Goal: Task Accomplishment & Management: Use online tool/utility

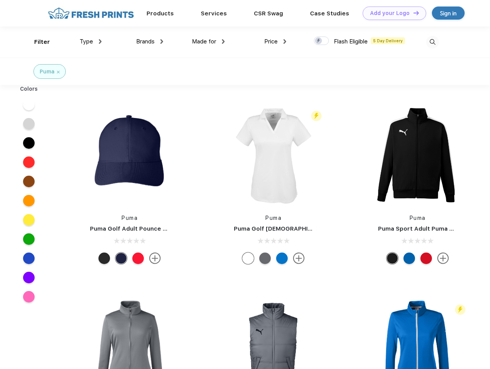
click at [391, 13] on link "Add your Logo Design Tool" at bounding box center [394, 13] width 63 height 13
click at [0, 0] on div "Design Tool" at bounding box center [0, 0] width 0 height 0
click at [413, 13] on link "Add your Logo Design Tool" at bounding box center [394, 13] width 63 height 13
click at [37, 42] on div "Filter" at bounding box center [42, 42] width 16 height 9
click at [91, 42] on span "Type" at bounding box center [86, 41] width 13 height 7
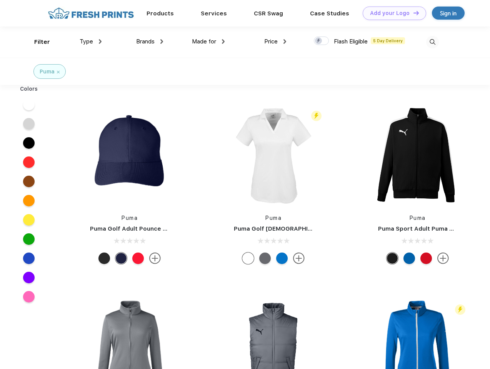
click at [150, 42] on span "Brands" at bounding box center [145, 41] width 18 height 7
click at [208, 42] on span "Made for" at bounding box center [204, 41] width 24 height 7
click at [275, 42] on span "Price" at bounding box center [270, 41] width 13 height 7
click at [321, 41] on div at bounding box center [321, 41] width 15 height 8
click at [319, 41] on input "checkbox" at bounding box center [316, 38] width 5 height 5
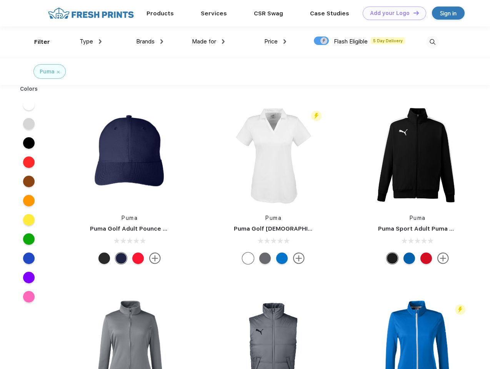
click at [432, 42] on img at bounding box center [432, 42] width 13 height 13
